Goal: Task Accomplishment & Management: Manage account settings

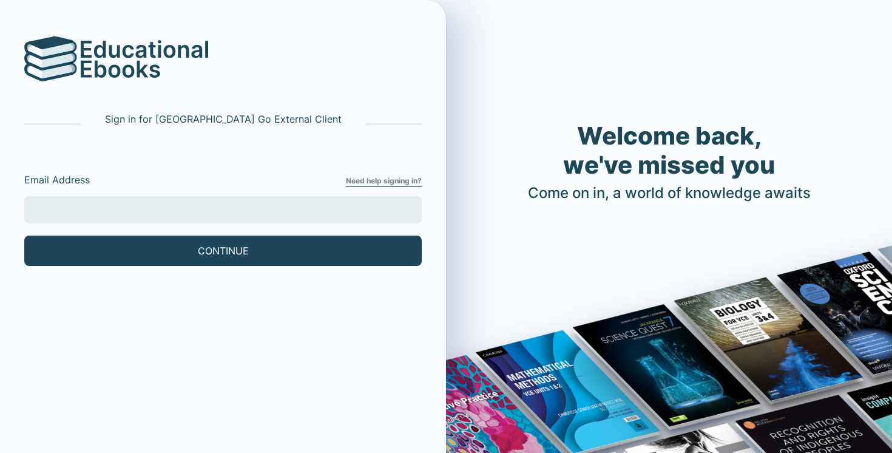
click at [200, 210] on input "Email Address" at bounding box center [222, 209] width 397 height 27
type input "[EMAIL_ADDRESS][DOMAIN_NAME]"
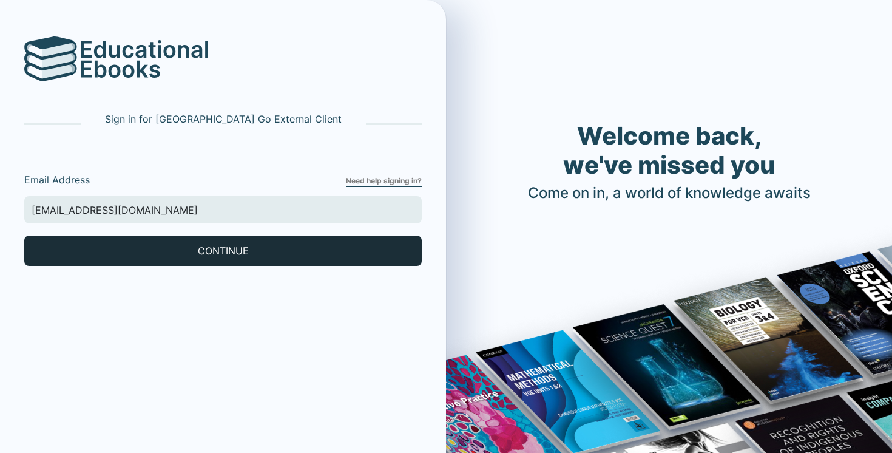
click at [143, 252] on button "CONTINUE" at bounding box center [222, 250] width 397 height 30
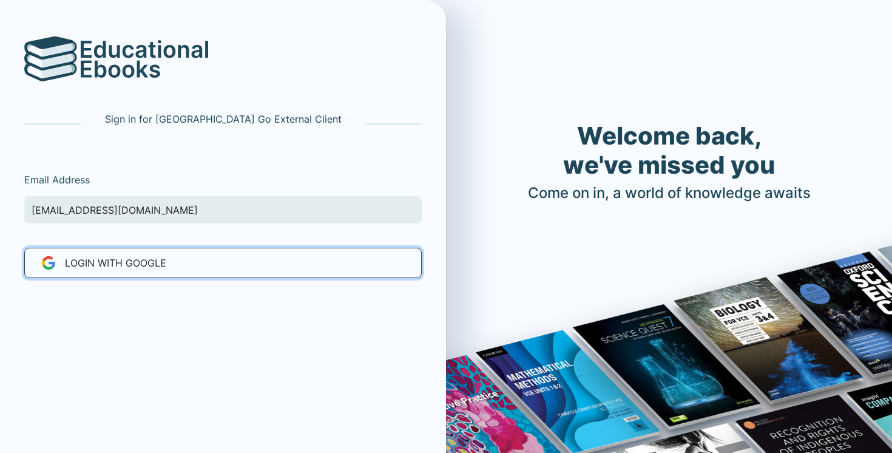
click at [143, 252] on button "LOGIN WITH Google" at bounding box center [222, 262] width 397 height 30
